Goal: Information Seeking & Learning: Learn about a topic

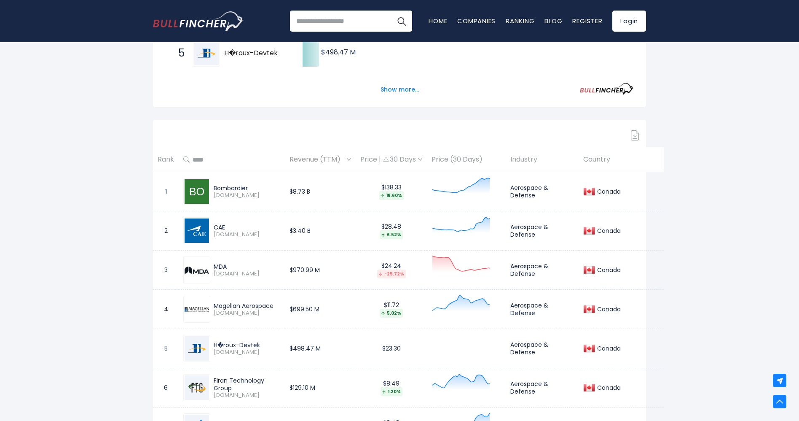
scroll to position [151, 0]
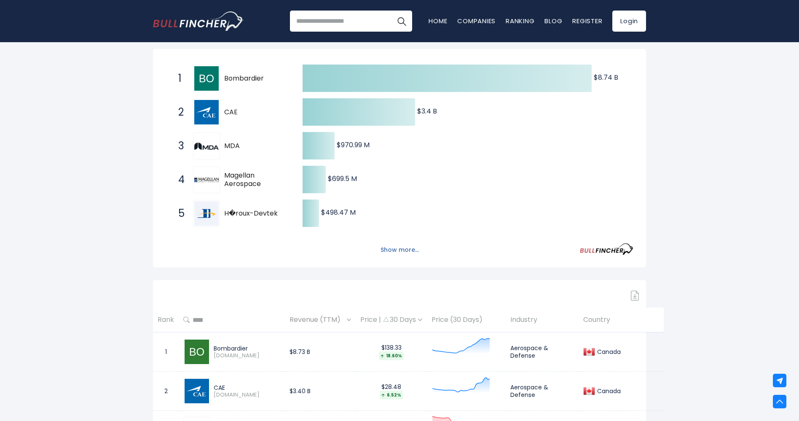
click at [403, 250] on button "Show more..." at bounding box center [400, 250] width 48 height 14
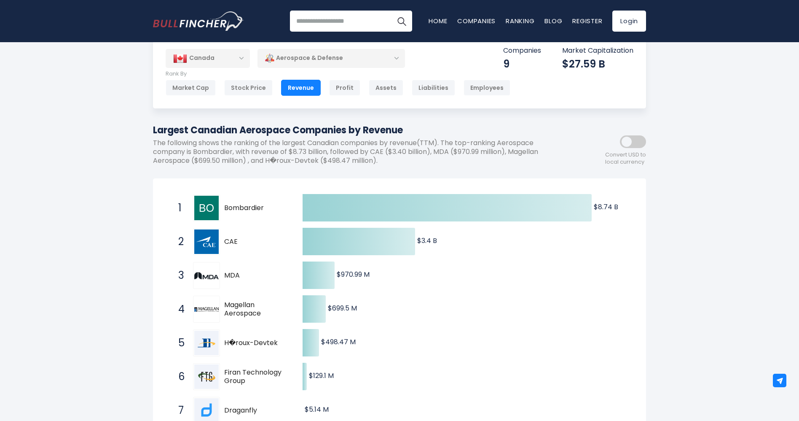
scroll to position [0, 0]
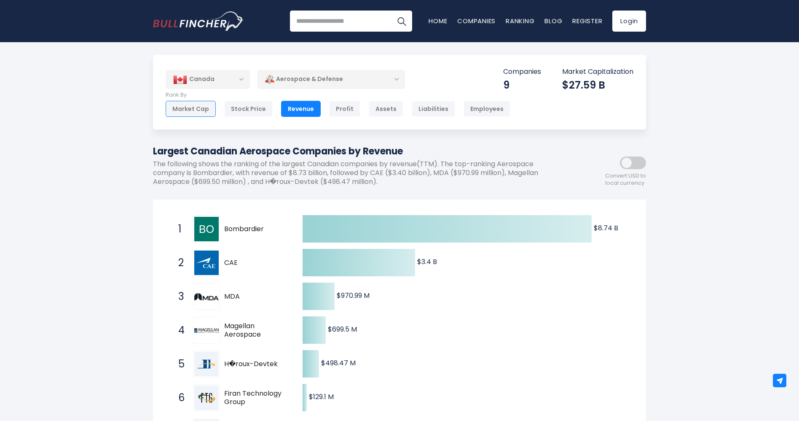
click at [188, 113] on div "Market Cap" at bounding box center [191, 109] width 50 height 16
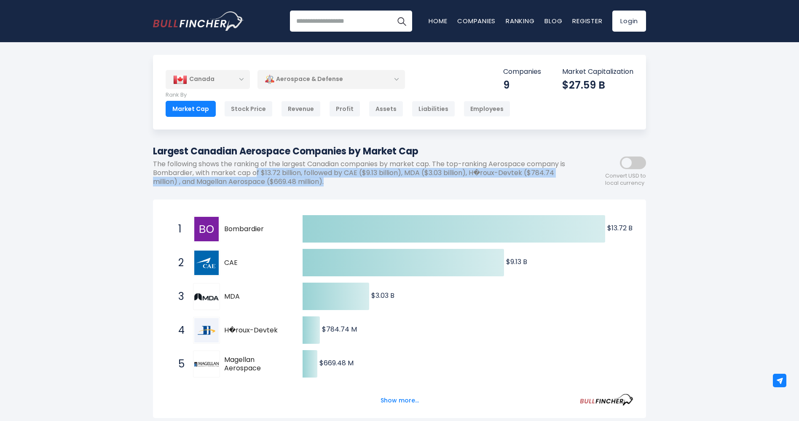
drag, startPoint x: 265, startPoint y: 168, endPoint x: 500, endPoint y: 183, distance: 236.2
click at [500, 183] on p "The following shows the ranking of the largest Canadian companies by market cap…" at bounding box center [361, 173] width 417 height 26
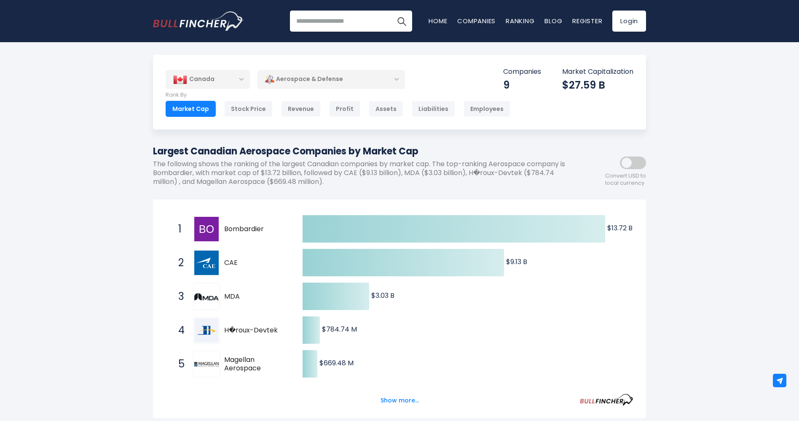
click at [488, 154] on h1 "Largest Canadian Aerospace Companies by Market Cap" at bounding box center [361, 151] width 417 height 14
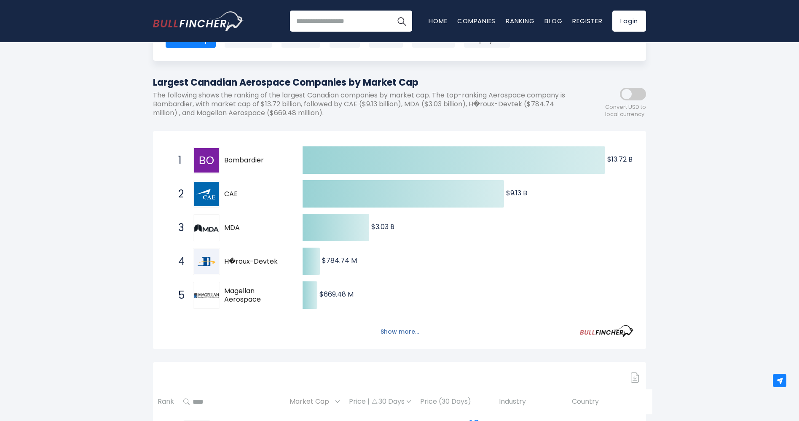
click at [408, 333] on button "Show more..." at bounding box center [400, 332] width 48 height 14
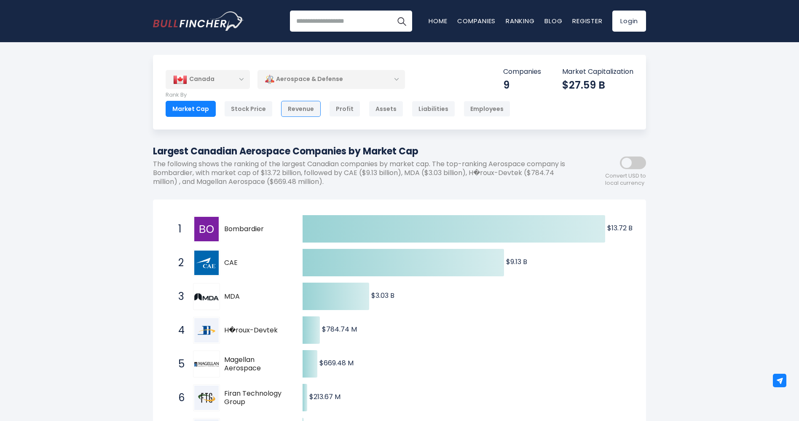
click at [312, 103] on div "Revenue" at bounding box center [301, 109] width 40 height 16
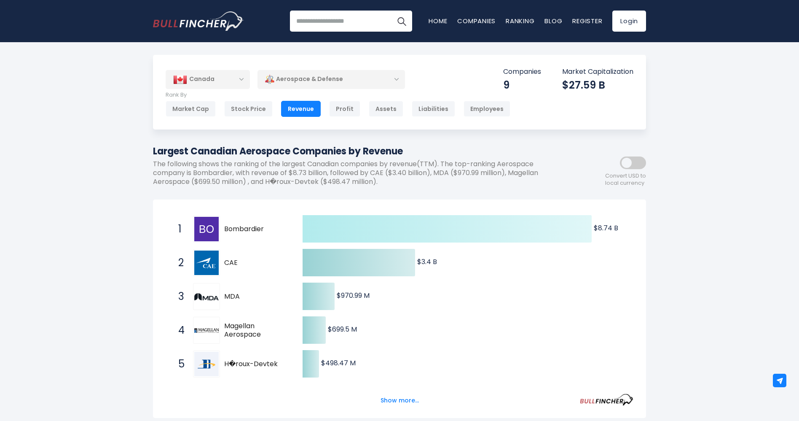
click at [447, 235] on icon at bounding box center [447, 228] width 289 height 27
